Goal: Transaction & Acquisition: Download file/media

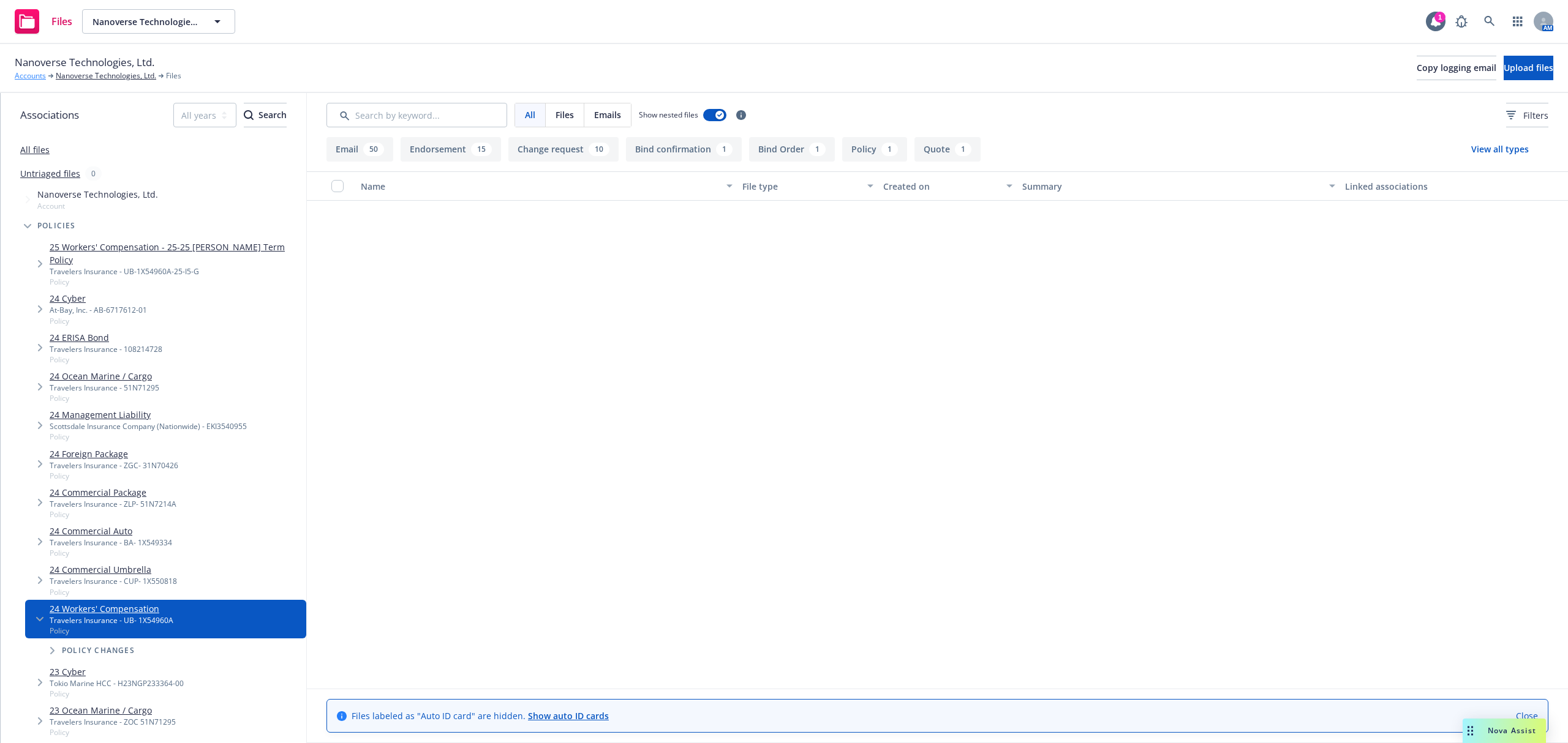
scroll to position [1387, 0]
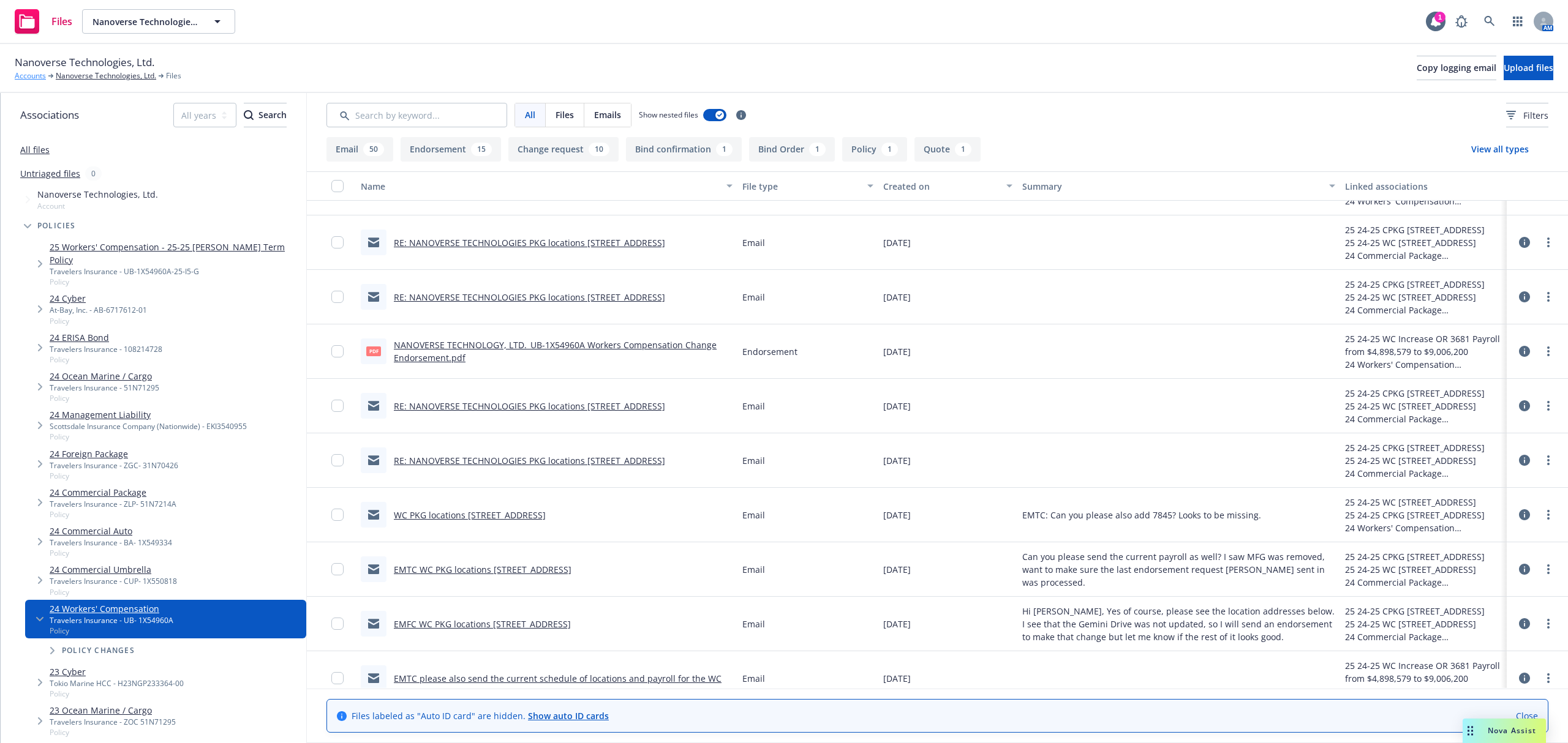
click at [33, 72] on link "Accounts" at bounding box center [30, 76] width 31 height 11
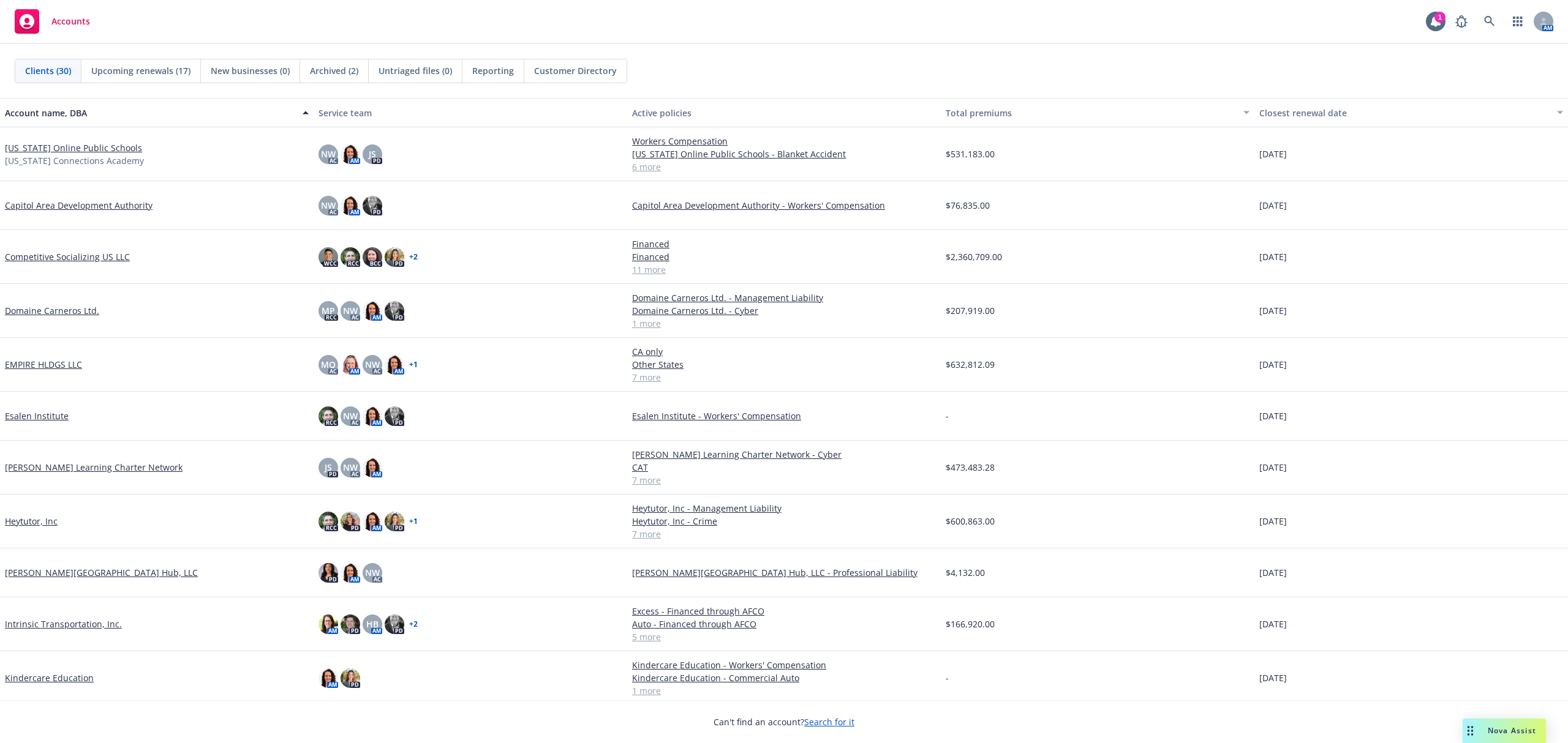
click at [28, 363] on link "EMPIRE HLDGS LLC" at bounding box center [43, 364] width 77 height 13
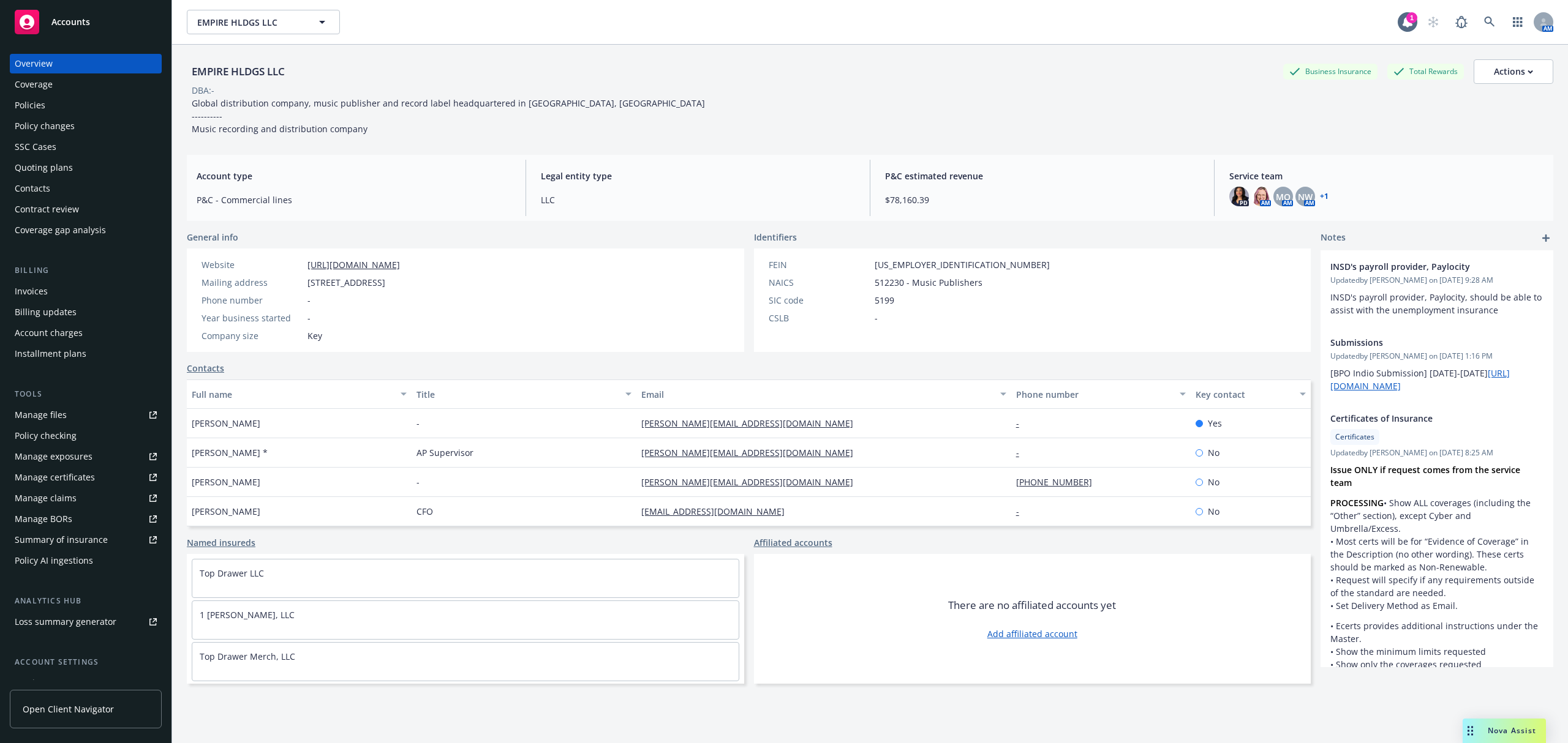
click at [33, 95] on div "Policies" at bounding box center [29, 105] width 31 height 20
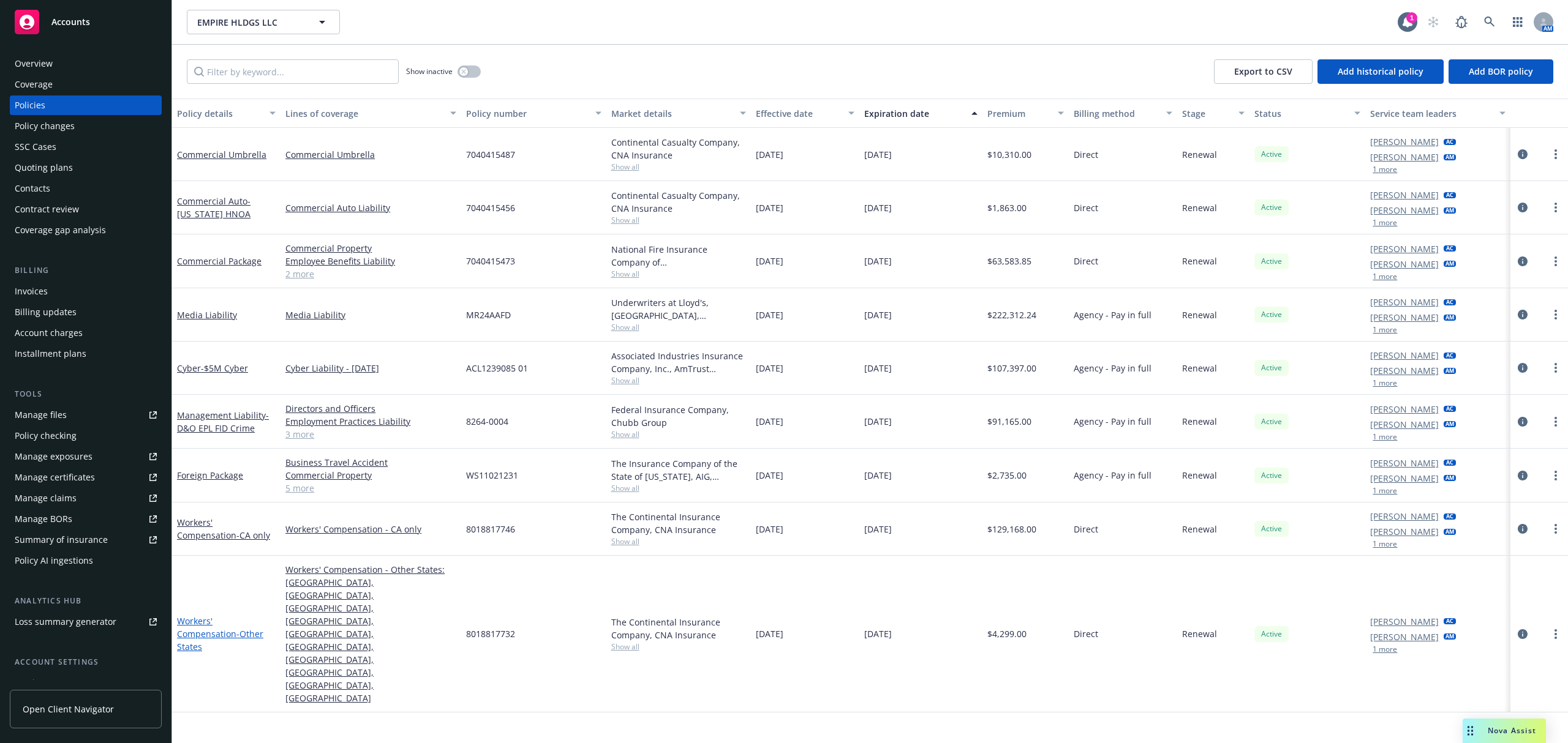
click at [239, 615] on link "Workers' Compensation - Other States" at bounding box center [220, 633] width 86 height 37
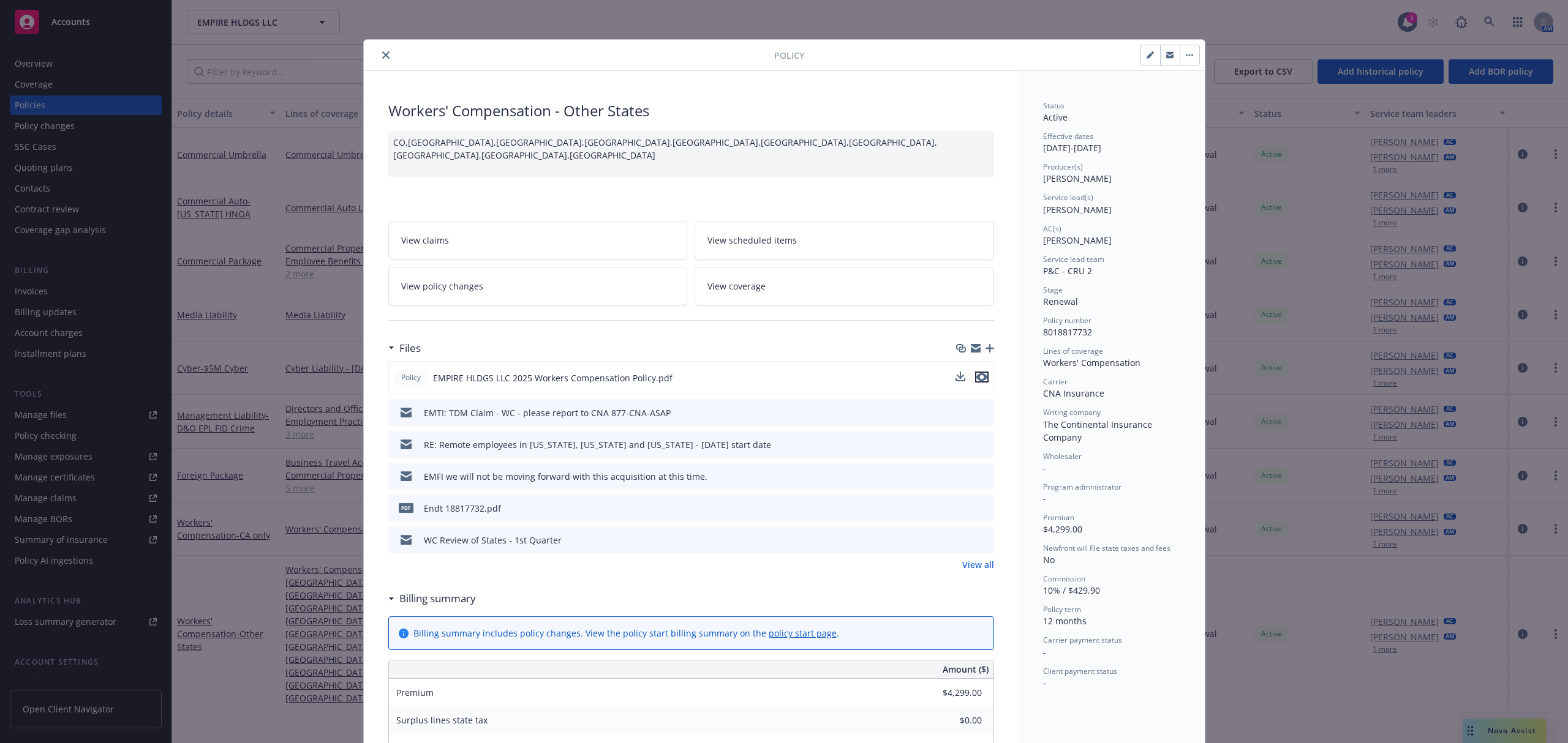
click at [972, 375] on div at bounding box center [972, 378] width 33 height 13
click at [976, 380] on icon "preview file" at bounding box center [982, 377] width 11 height 9
click at [973, 564] on link "View all" at bounding box center [978, 564] width 32 height 13
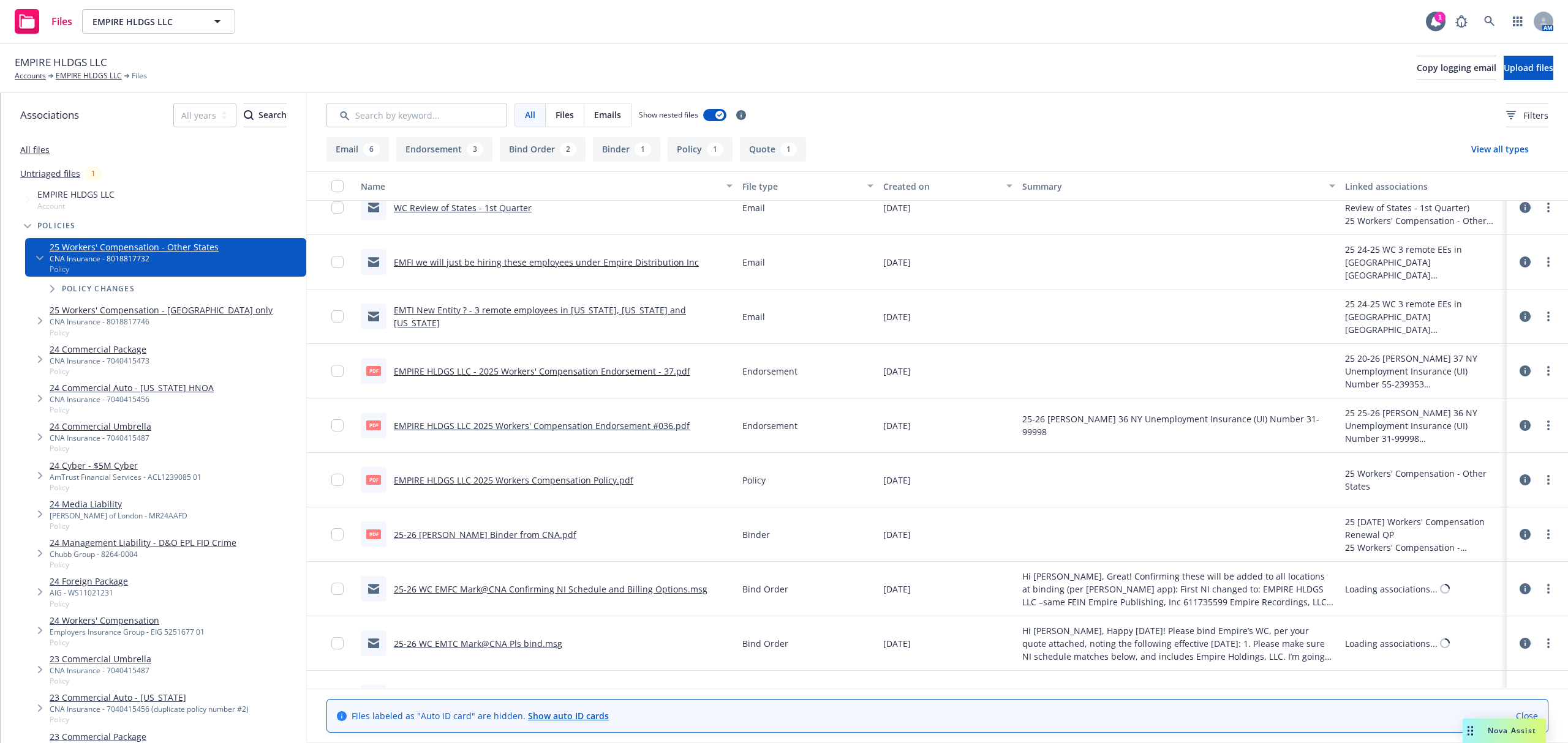
scroll to position [267, 0]
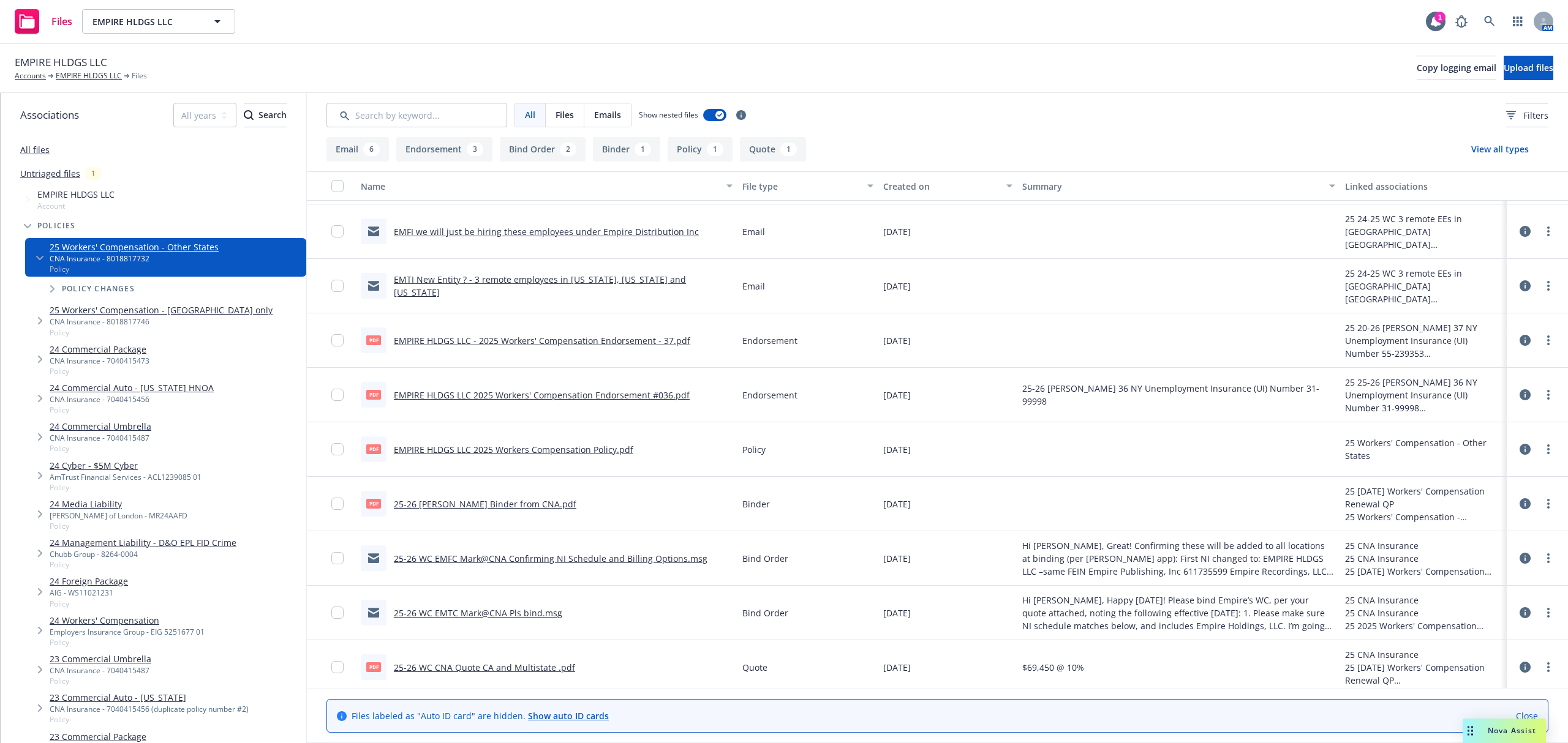
click at [499, 343] on link "EMPIRE HLDGS LLC - 2025 Workers' Compensation Endorsement - 37.pdf" at bounding box center [542, 341] width 296 height 12
click at [81, 80] on link "EMPIRE HLDGS LLC" at bounding box center [88, 76] width 66 height 11
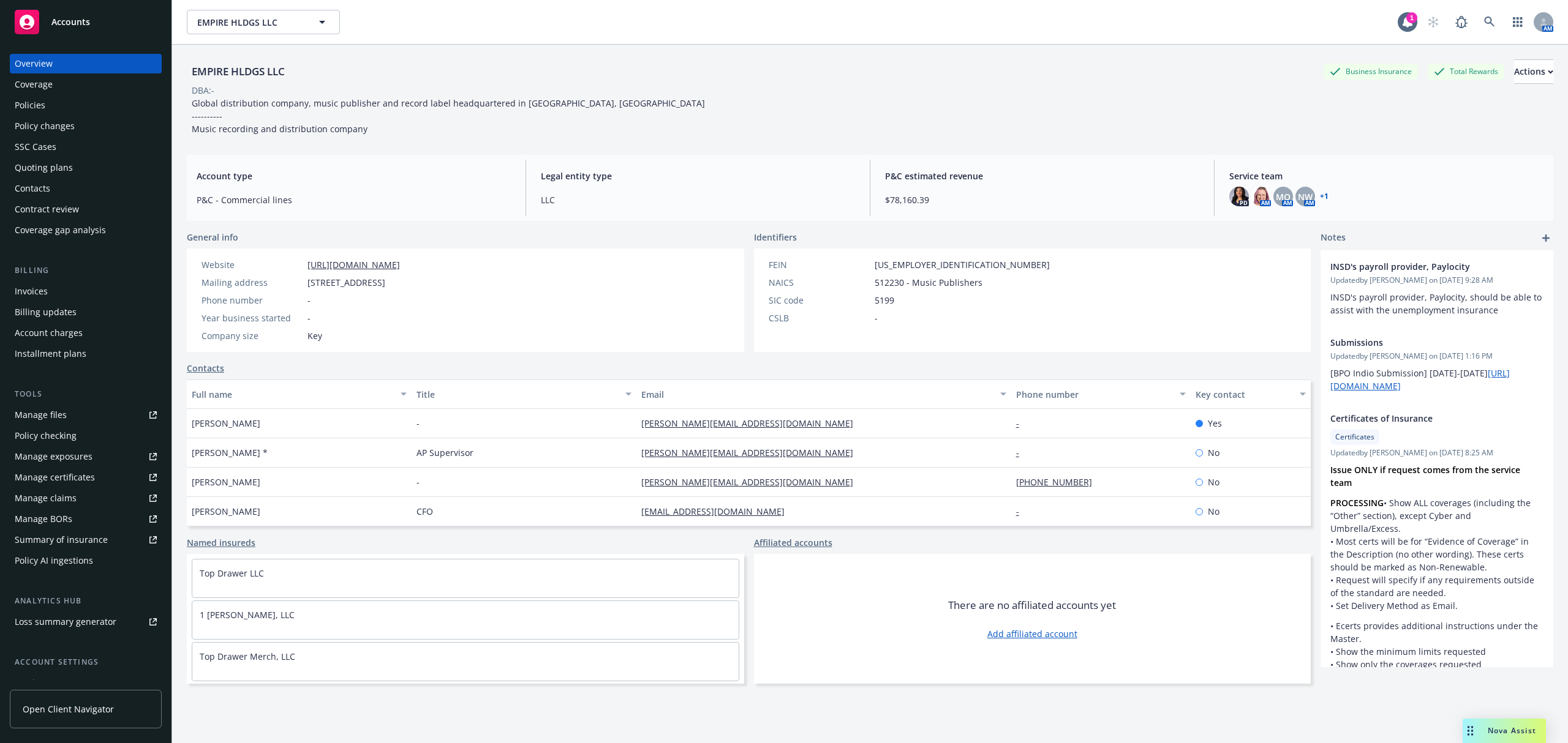
click at [62, 120] on div "Policy changes" at bounding box center [45, 126] width 60 height 20
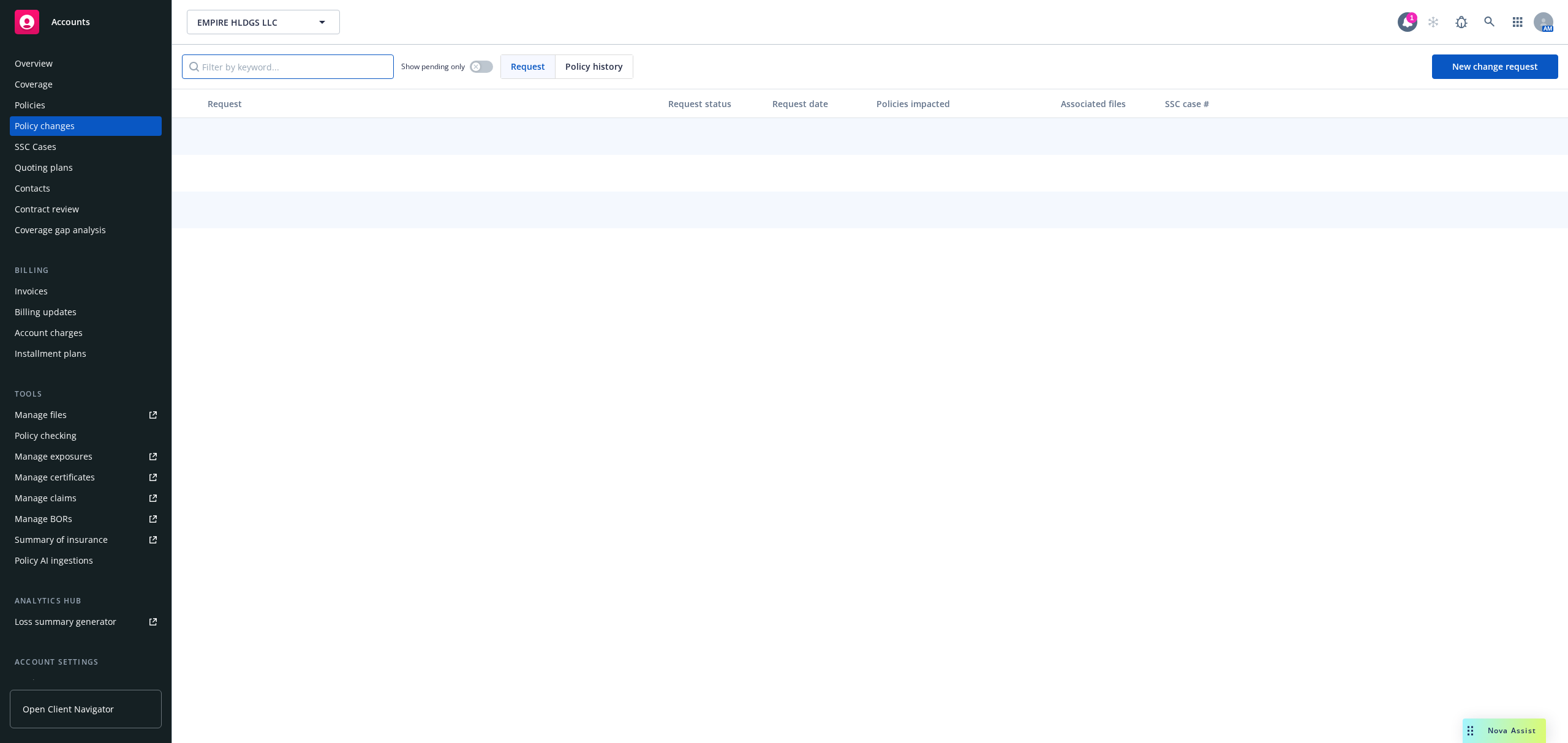
click at [261, 69] on input "Filter by keyword..." at bounding box center [288, 66] width 212 height 24
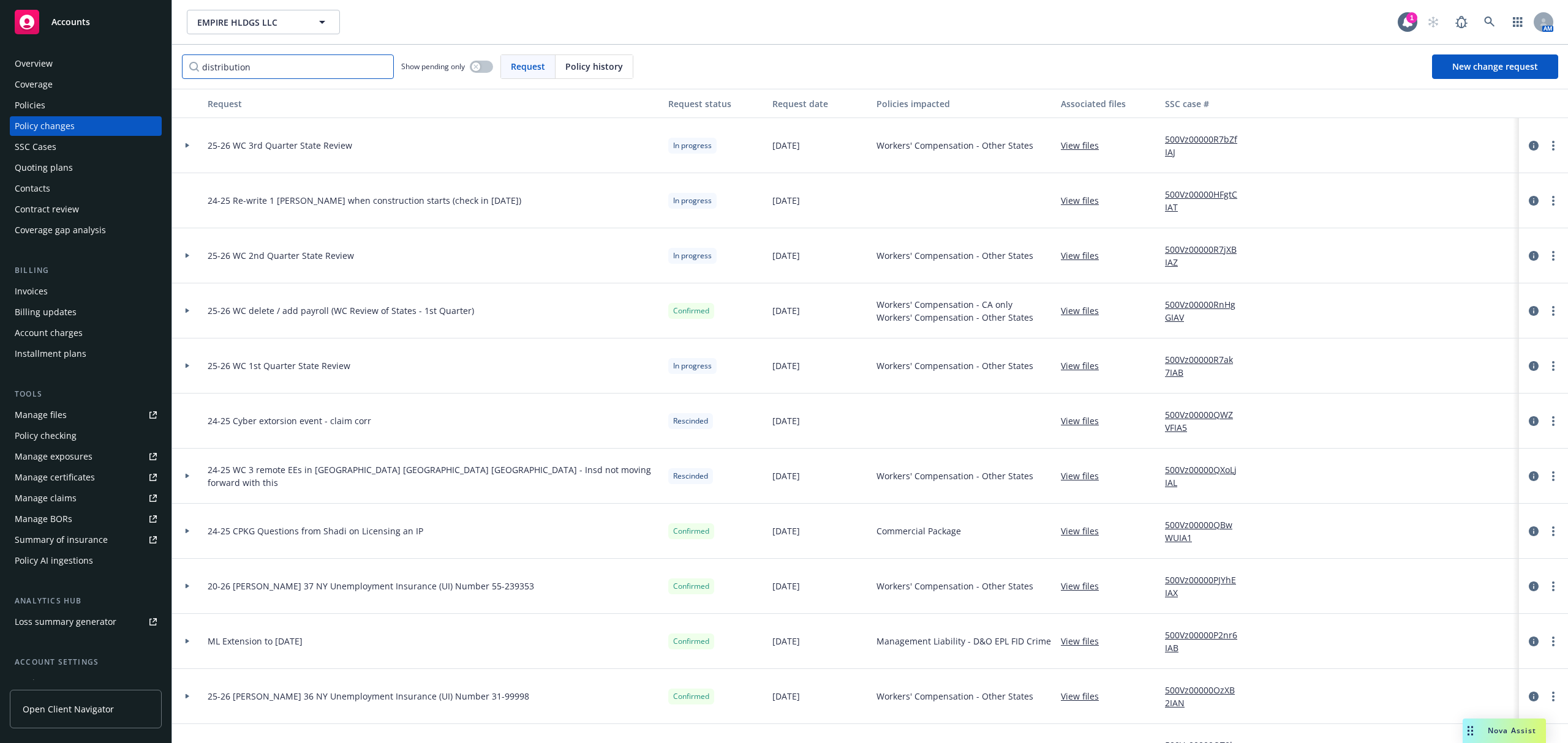
type input "distribution"
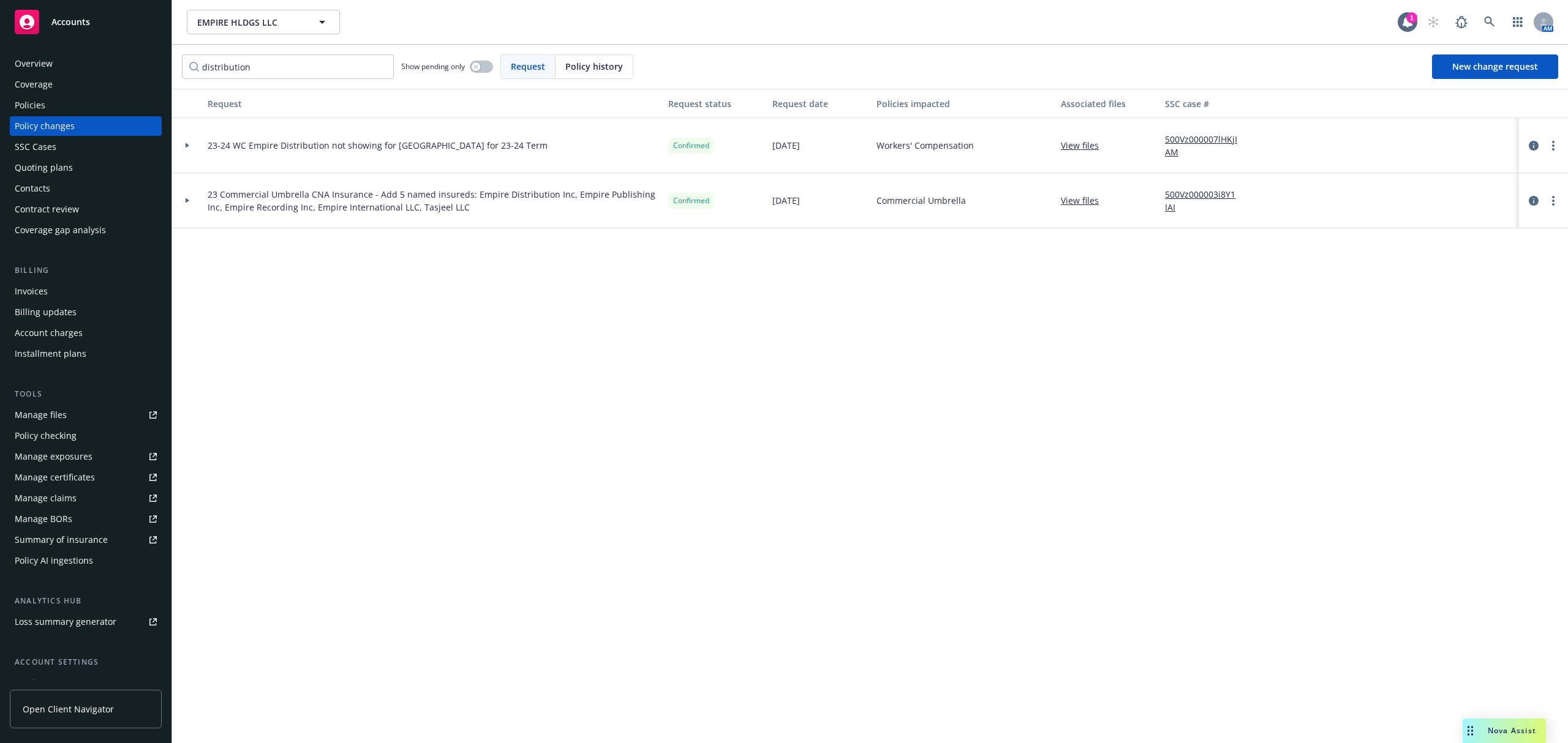
click at [37, 99] on div "Policies" at bounding box center [29, 105] width 31 height 20
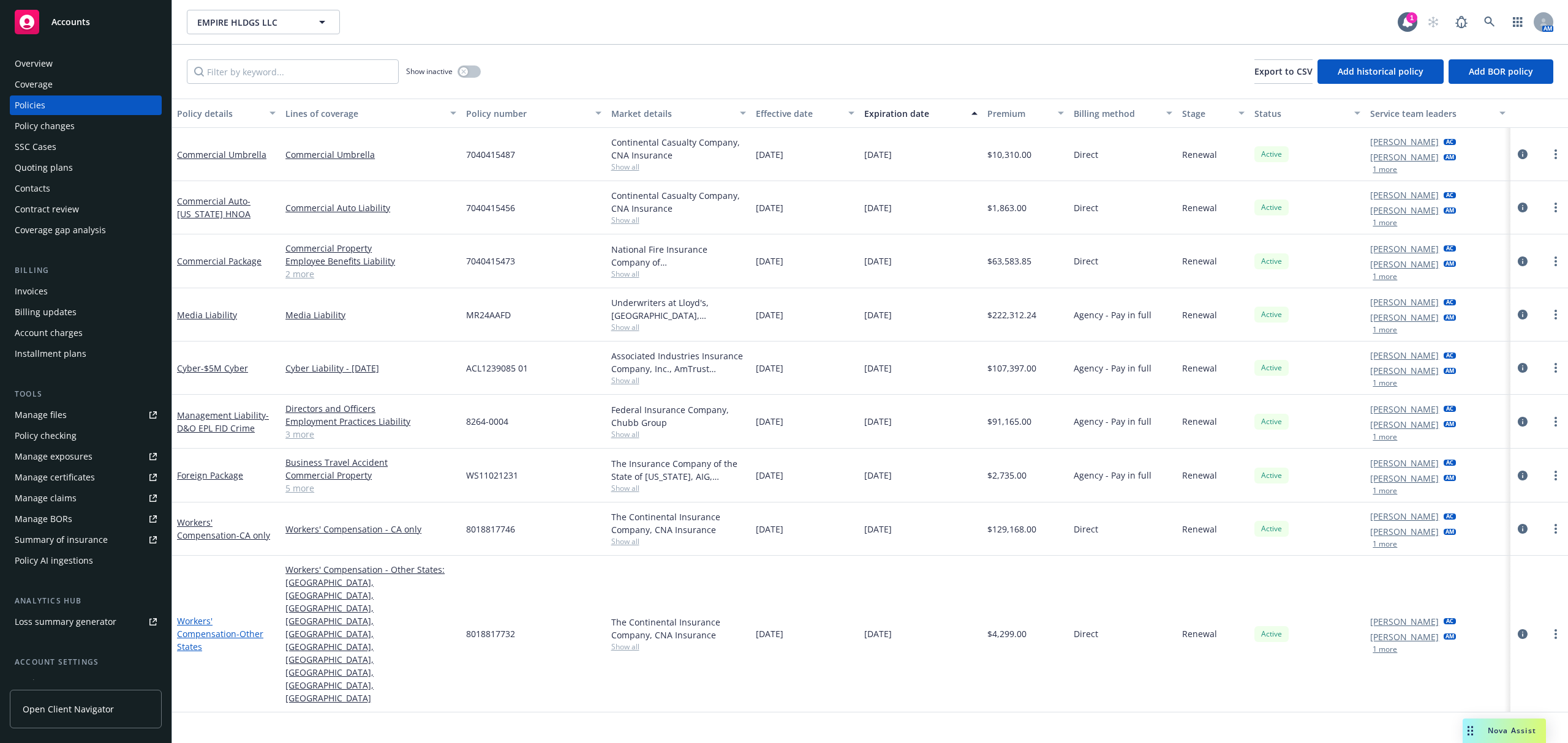
click at [214, 615] on link "Workers' Compensation - Other States" at bounding box center [220, 633] width 86 height 37
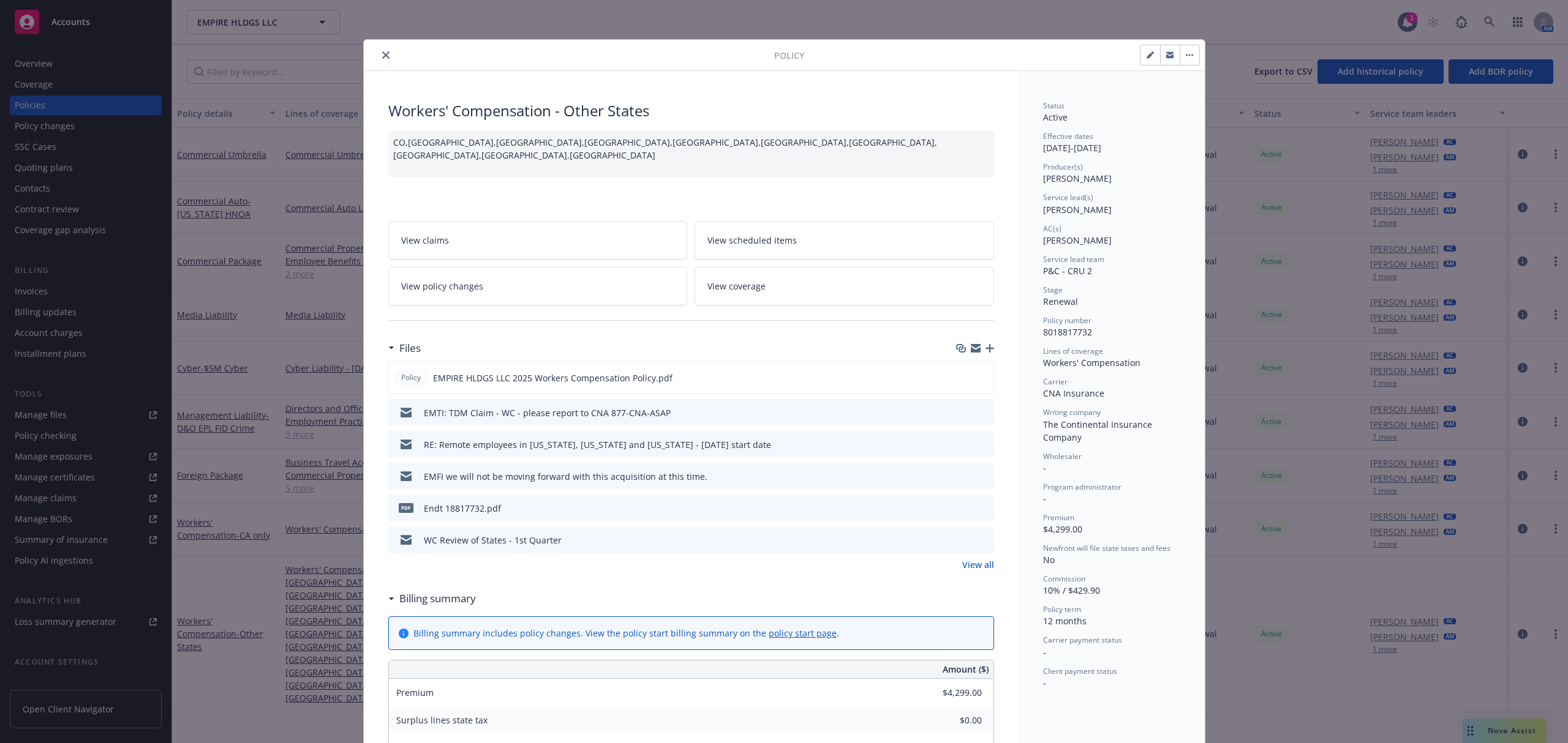
click at [969, 566] on link "View all" at bounding box center [978, 564] width 32 height 13
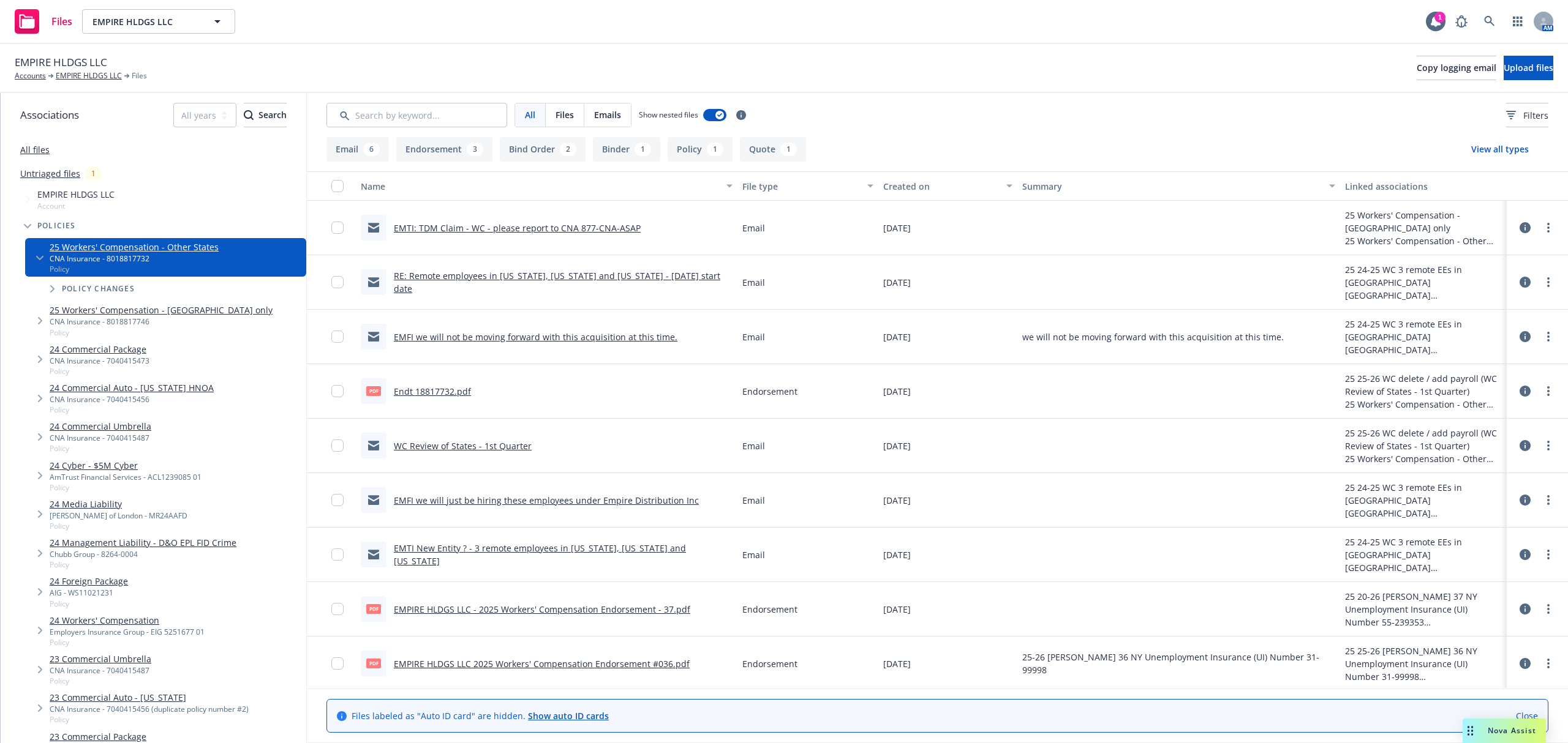
click at [407, 387] on link "Endt 18817732.pdf" at bounding box center [433, 392] width 77 height 12
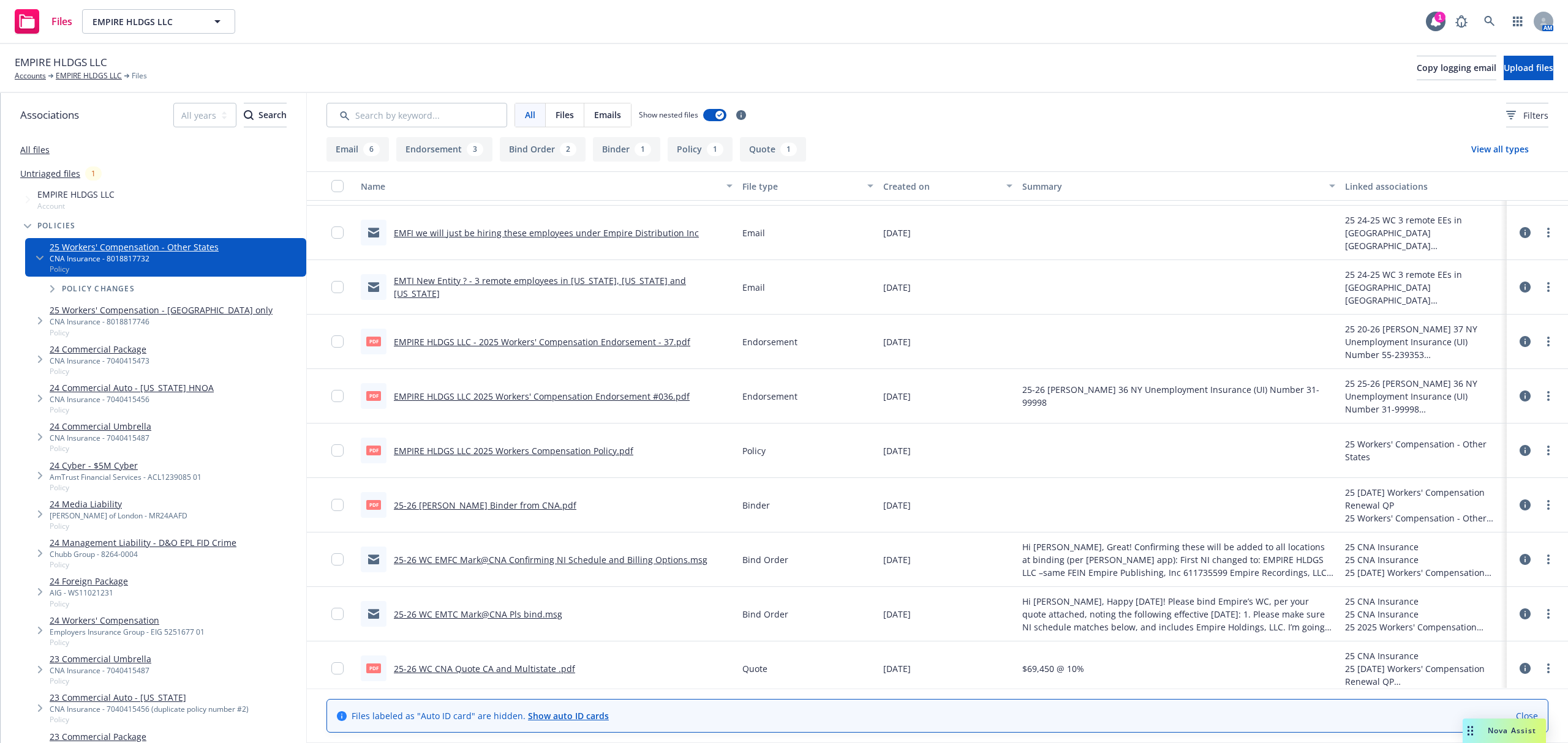
scroll to position [275, 0]
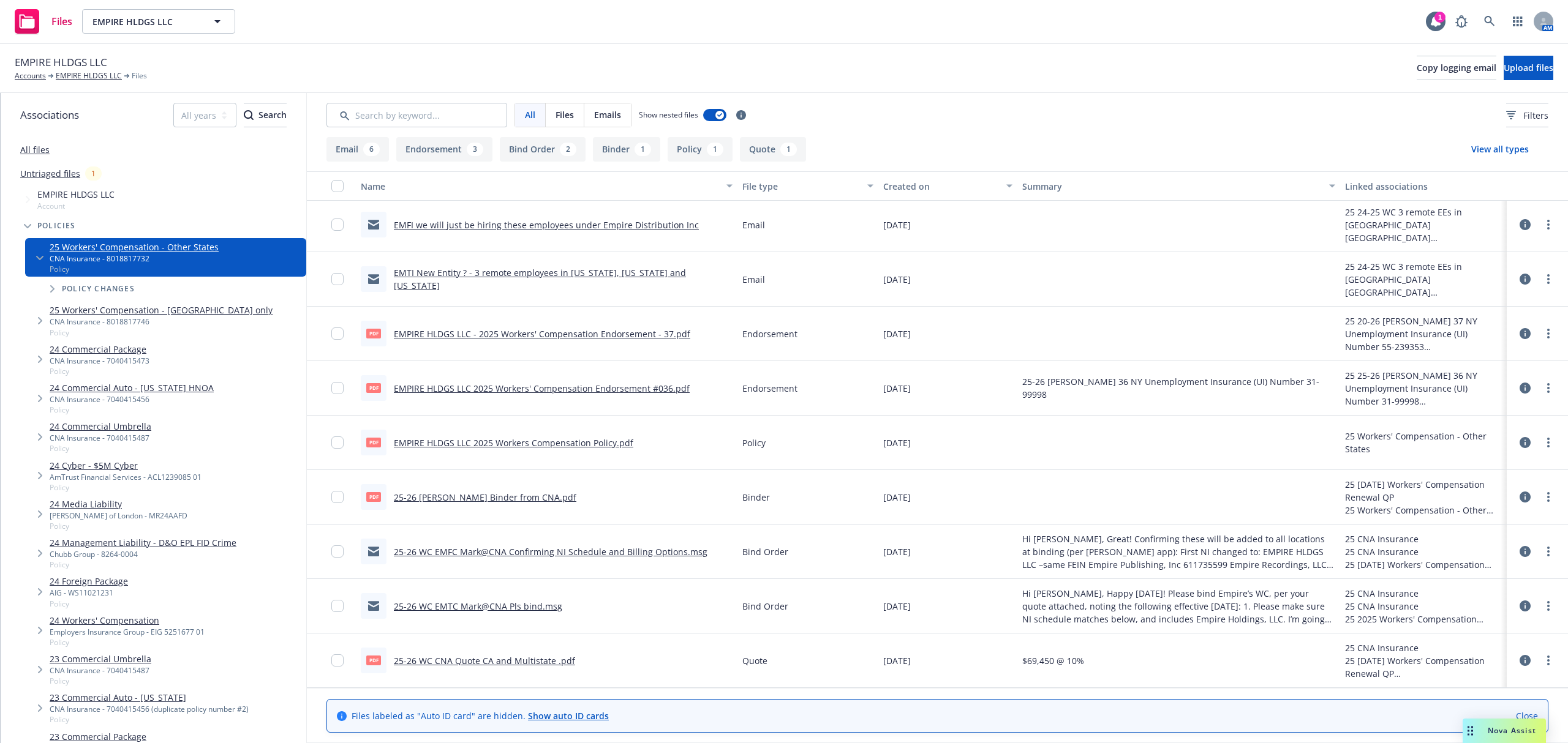
click at [508, 606] on link "25-26 WC EMTC Mark@CNA Pls bind.msg" at bounding box center [478, 606] width 168 height 12
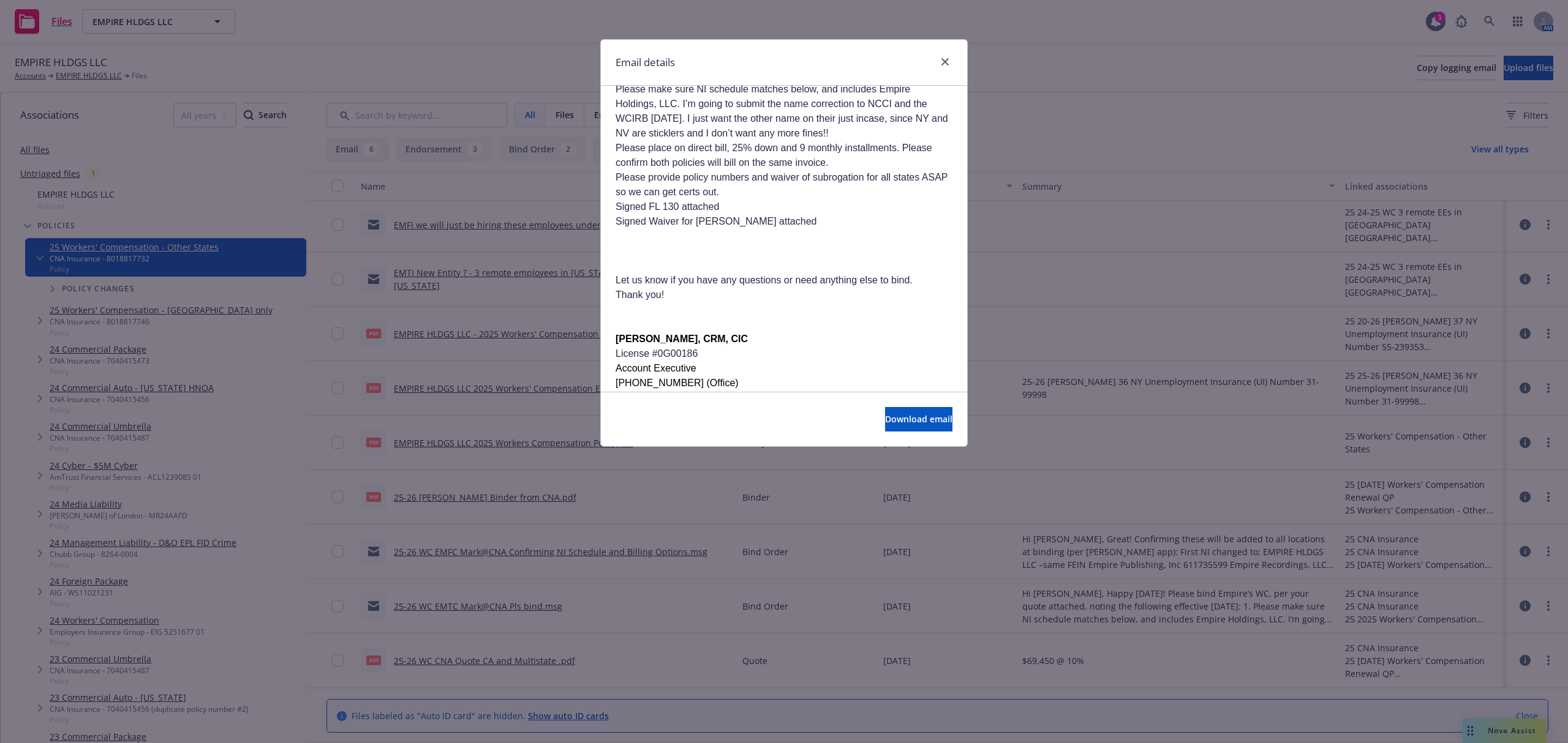
scroll to position [245, 0]
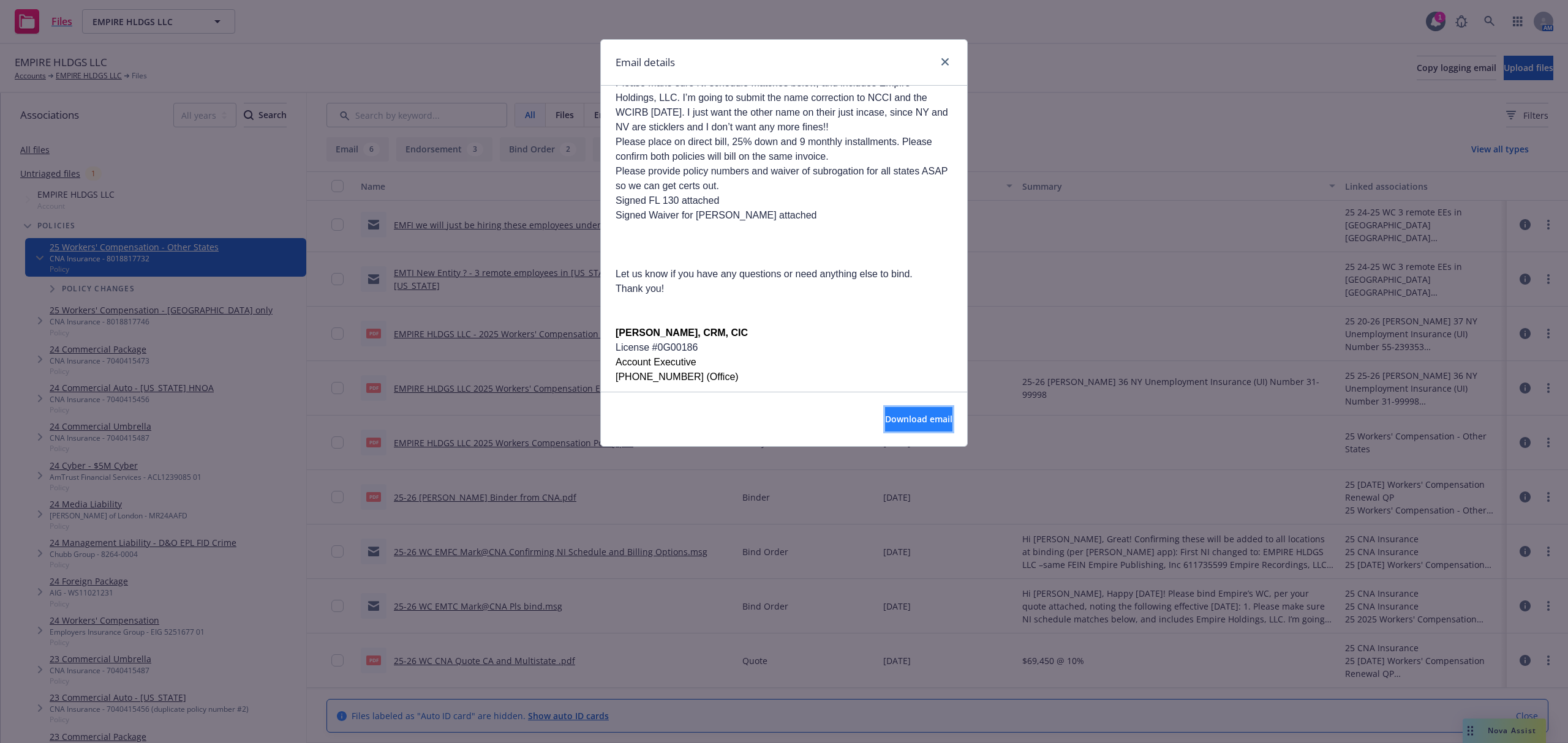
click at [885, 415] on span "Download email" at bounding box center [918, 419] width 67 height 12
click at [944, 60] on icon "close" at bounding box center [944, 61] width 7 height 7
